Goal: Task Accomplishment & Management: Manage account settings

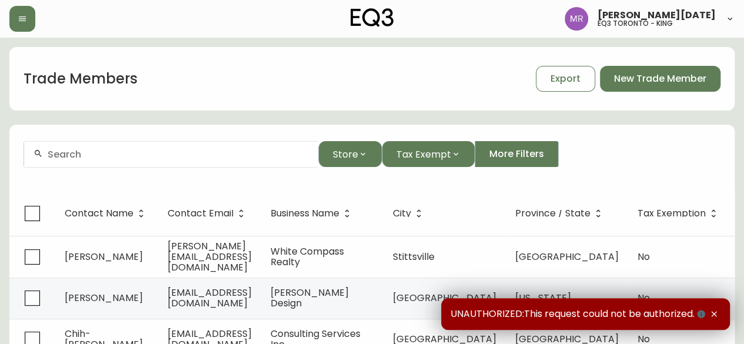
click at [211, 146] on div at bounding box center [171, 154] width 294 height 26
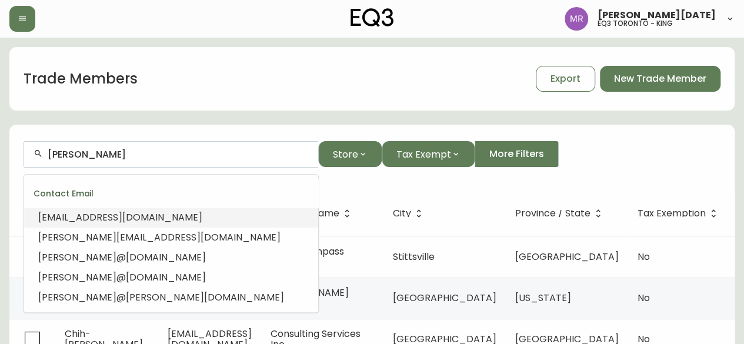
drag, startPoint x: 202, startPoint y: 157, endPoint x: 0, endPoint y: 146, distance: 202.6
paste input "amie Smith <jamie@smithhomestudios.com>"
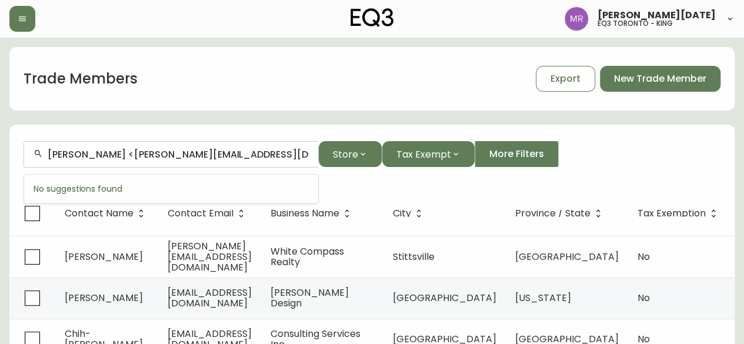
drag, startPoint x: 114, startPoint y: 153, endPoint x: 8, endPoint y: 155, distance: 105.9
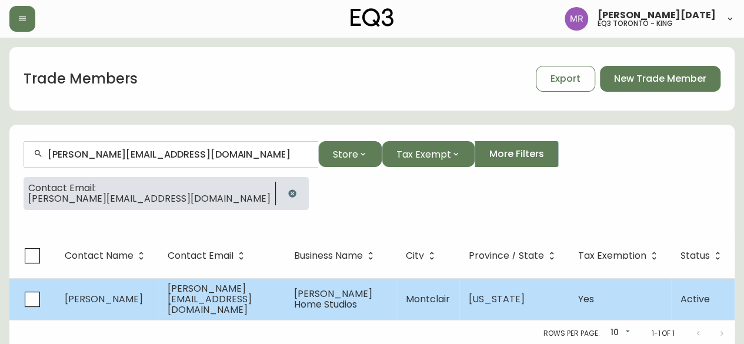
type input "[PERSON_NAME][EMAIL_ADDRESS][DOMAIN_NAME]"
click at [133, 306] on td "Jamie Smith" at bounding box center [106, 299] width 103 height 42
select select "NJ"
select select "US"
select select "US_EN"
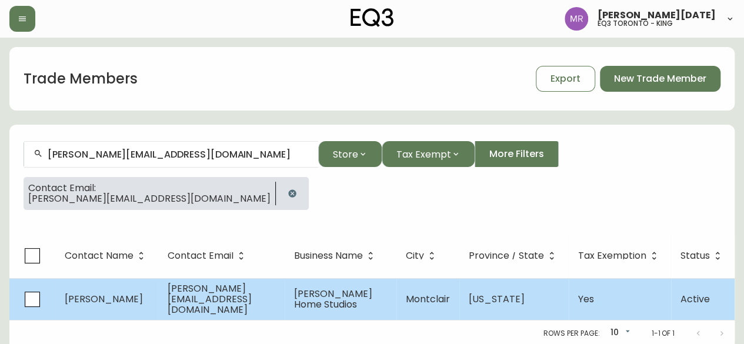
select select "Other"
select select "Interior Designer"
select select "true"
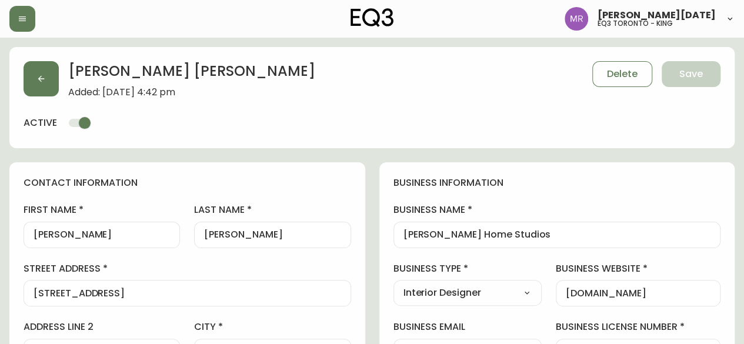
type input "EQ3 US Trade - [GEOGRAPHIC_DATA]"
select select "cm48zha2033ze0170ss7kujjb"
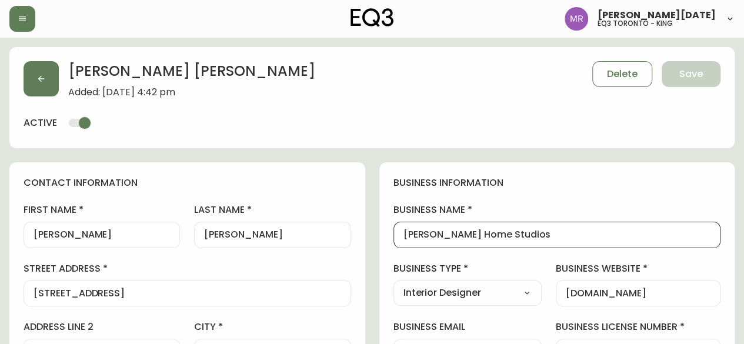
drag, startPoint x: 500, startPoint y: 239, endPoint x: 315, endPoint y: 223, distance: 185.3
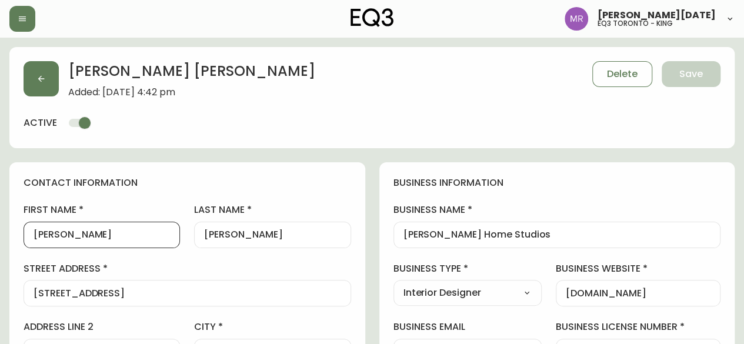
drag, startPoint x: 109, startPoint y: 238, endPoint x: 0, endPoint y: 227, distance: 109.9
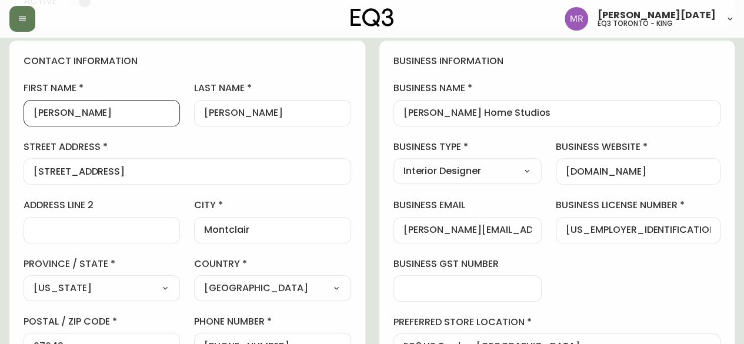
scroll to position [118, 0]
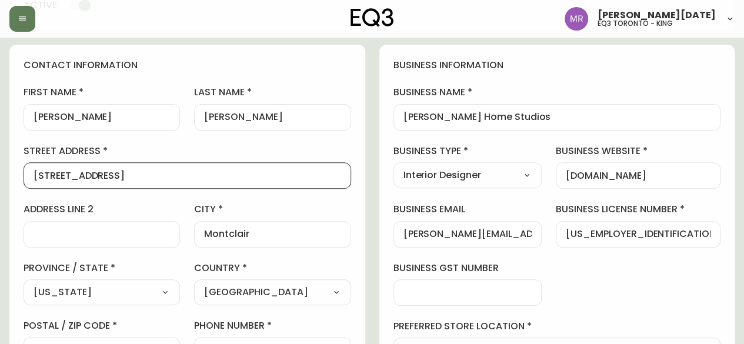
drag, startPoint x: 165, startPoint y: 175, endPoint x: 0, endPoint y: 171, distance: 164.7
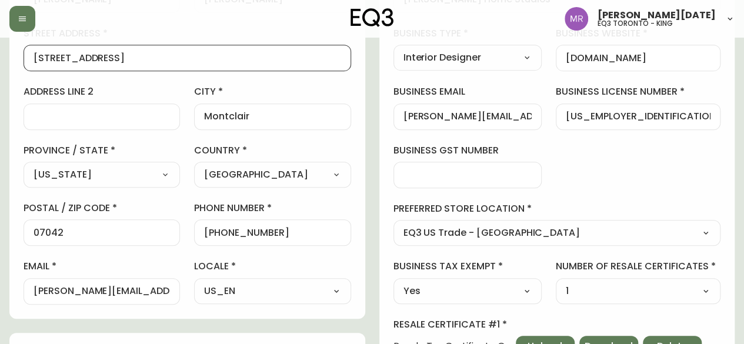
scroll to position [0, 0]
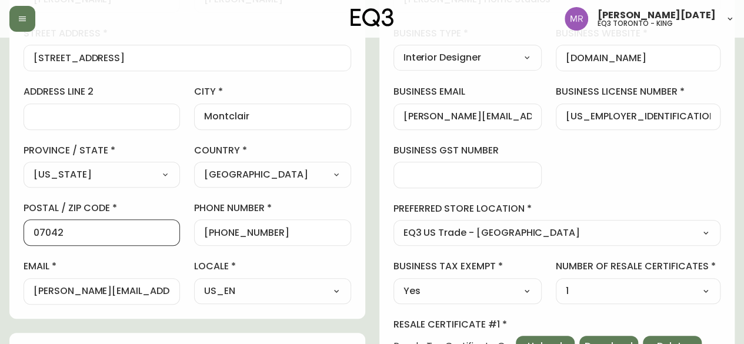
drag, startPoint x: 108, startPoint y: 237, endPoint x: 0, endPoint y: 231, distance: 107.8
click at [0, 231] on main "Jamie Smith Added: August 20, 2025 at 4:42 pm Delete Save active contact inform…" at bounding box center [372, 284] width 744 height 965
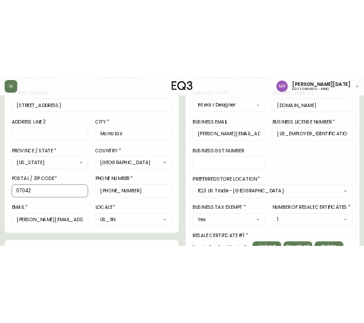
scroll to position [262, 0]
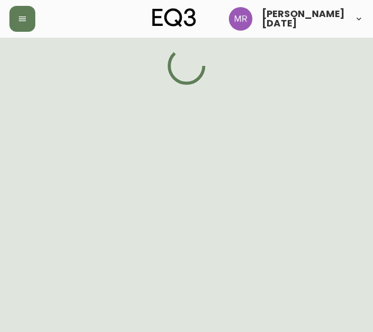
select select "NJ"
select select "US"
select select "US_EN"
select select "Other"
select select "Interior Designer"
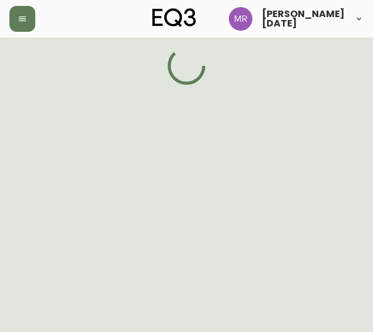
select select "true"
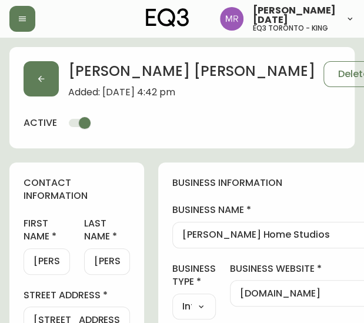
type input "EQ3 US Trade - [GEOGRAPHIC_DATA]"
select select "cm48zha2033ze0170ss7kujjb"
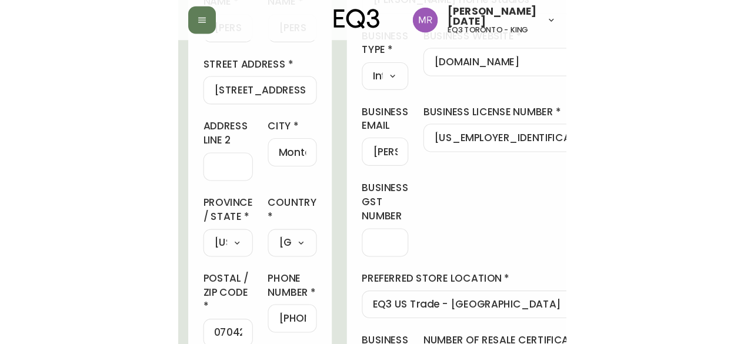
scroll to position [222, 0]
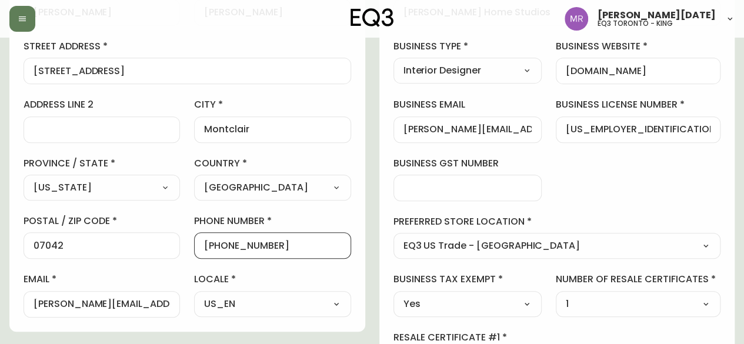
drag, startPoint x: 243, startPoint y: 239, endPoint x: 216, endPoint y: 233, distance: 27.1
click at [216, 233] on div "[PHONE_NUMBER]" at bounding box center [272, 245] width 156 height 26
